Goal: Information Seeking & Learning: Learn about a topic

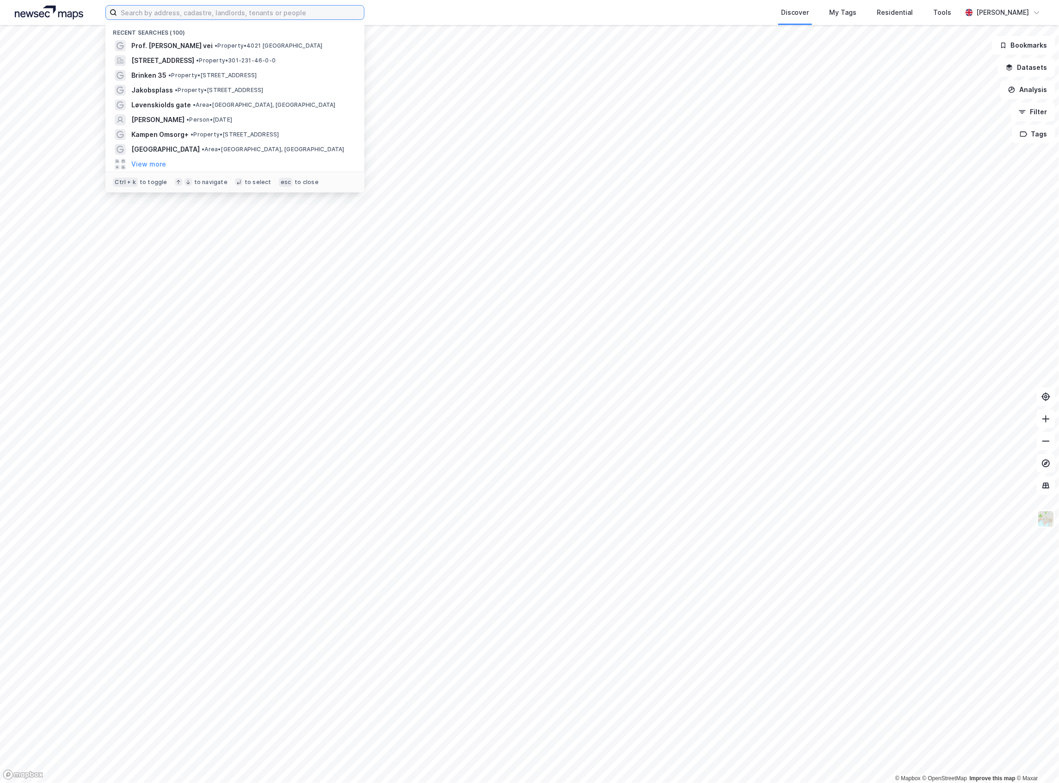
click at [152, 18] on input at bounding box center [240, 13] width 247 height 14
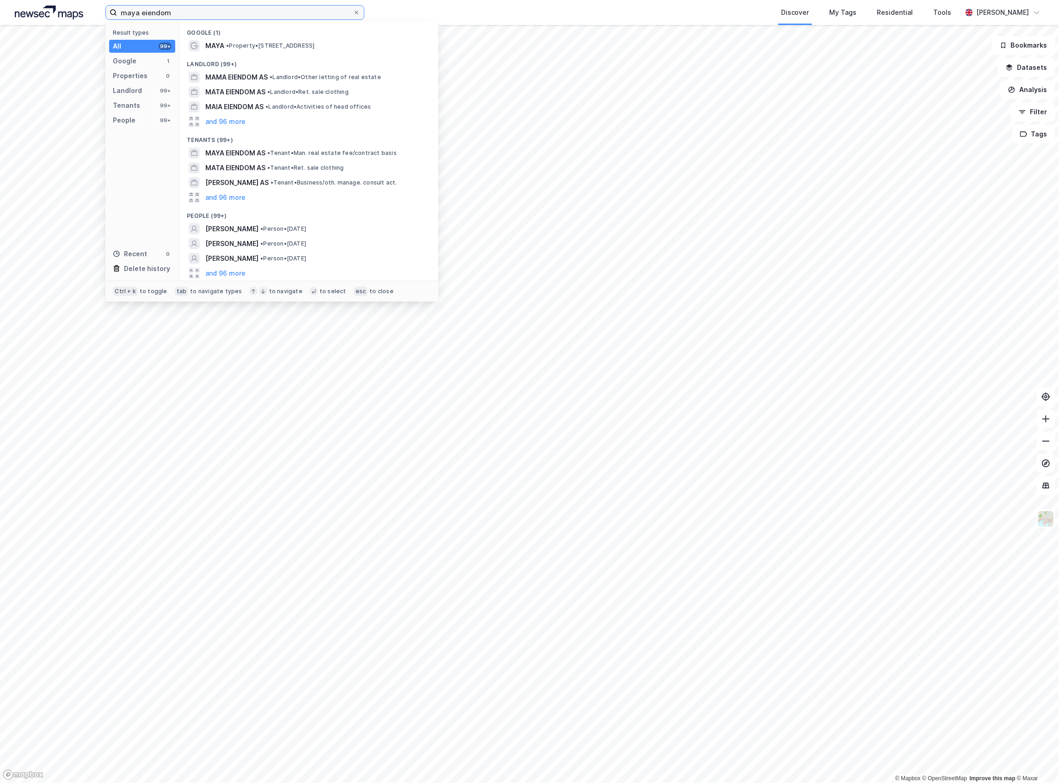
paste input "Kongsvingerveien 37 ASNO flag"
paste input
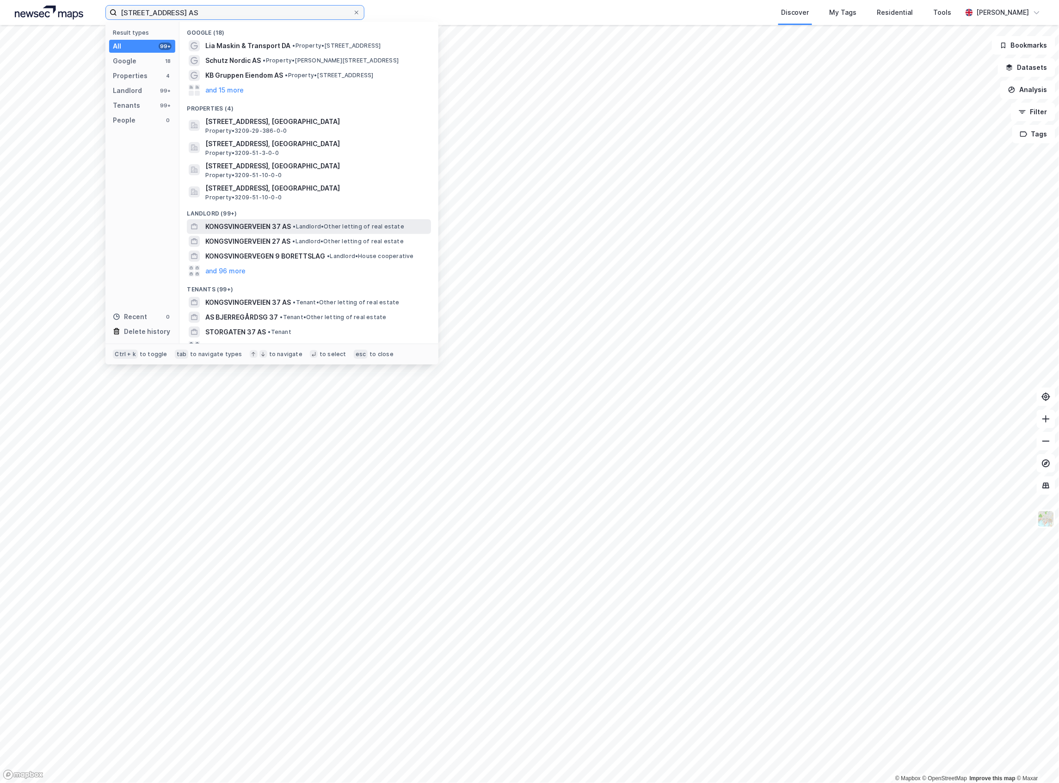
scroll to position [11, 0]
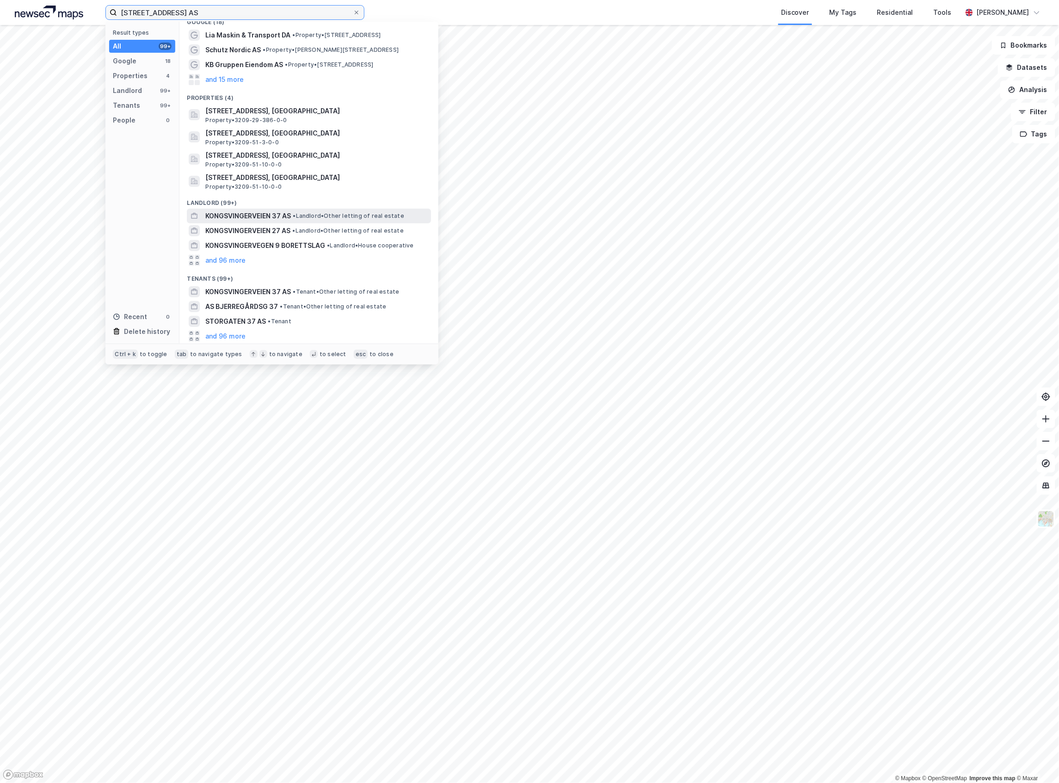
type input "[STREET_ADDRESS] AS"
